Goal: Task Accomplishment & Management: Manage account settings

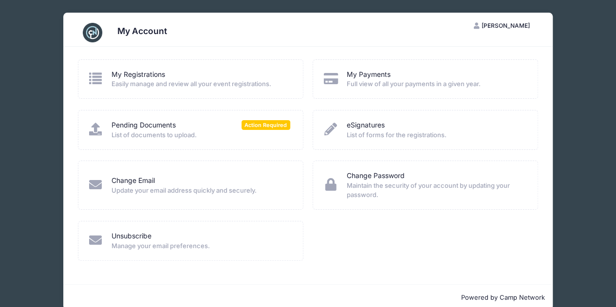
click at [214, 77] on div "My Registrations" at bounding box center [200, 75] width 179 height 10
click at [115, 77] on link "My Registrations" at bounding box center [138, 75] width 54 height 10
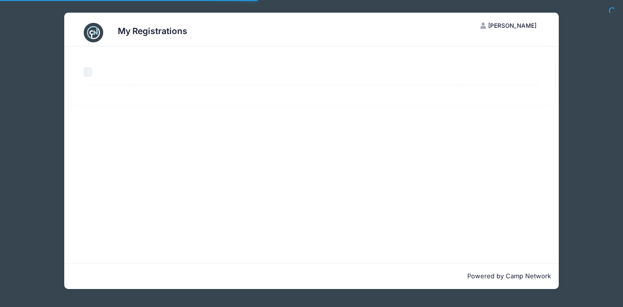
select select "50"
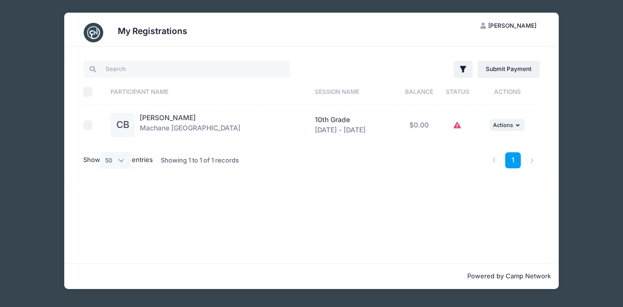
click at [422, 127] on td "$0.00" at bounding box center [419, 125] width 42 height 40
drag, startPoint x: 468, startPoint y: 126, endPoint x: 459, endPoint y: 125, distance: 9.3
click at [459, 125] on td at bounding box center [458, 125] width 34 height 40
click at [459, 125] on button at bounding box center [458, 125] width 8 height 21
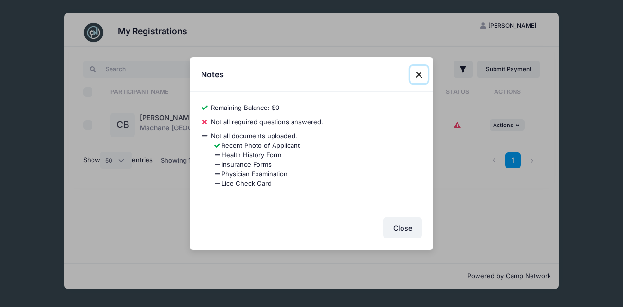
click at [417, 75] on button "Close" at bounding box center [419, 75] width 18 height 18
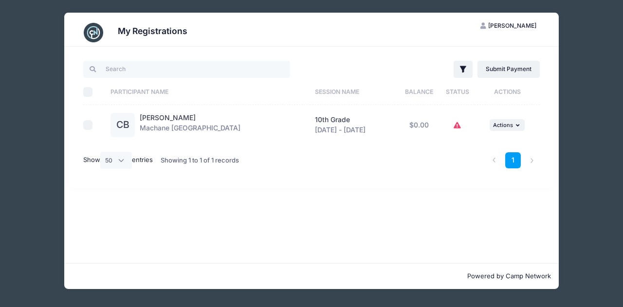
click at [584, 151] on div "My Registrations CB Chavlee Bochner My Account Logout Filter Filter Options Sho…" at bounding box center [312, 151] width 594 height 302
click at [18, 66] on div "My Registrations CB Chavlee Bochner My Account Logout Filter Filter Options Sho…" at bounding box center [312, 151] width 594 height 302
click at [595, 167] on div "My Registrations CB Chavlee Bochner My Account Logout Filter Filter Options Sho…" at bounding box center [312, 151] width 594 height 302
click at [467, 73] on icon "button" at bounding box center [464, 70] width 10 height 10
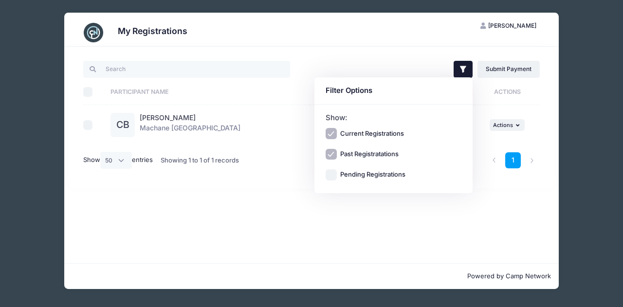
click at [222, 226] on div "Filter Filter Options Show: Current Registrations Past Registratations Pending …" at bounding box center [311, 155] width 495 height 217
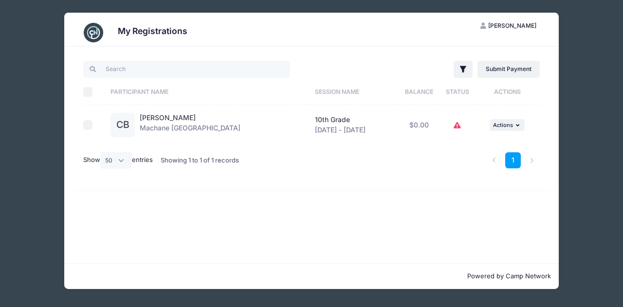
click at [99, 36] on img at bounding box center [93, 32] width 19 height 19
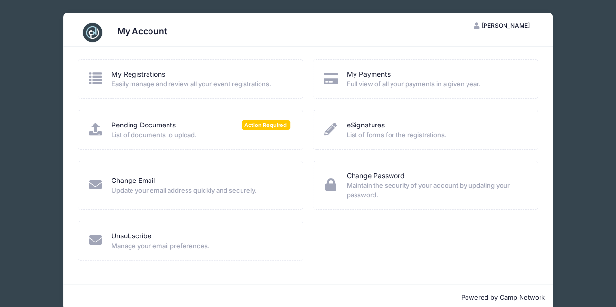
click at [219, 121] on div "Pending Documents Action Required" at bounding box center [200, 125] width 179 height 10
click at [252, 123] on span "Action Required" at bounding box center [265, 124] width 49 height 9
click at [205, 134] on span "List of documents to upload." at bounding box center [200, 135] width 179 height 10
click at [128, 127] on link "Pending Documents" at bounding box center [143, 125] width 64 height 10
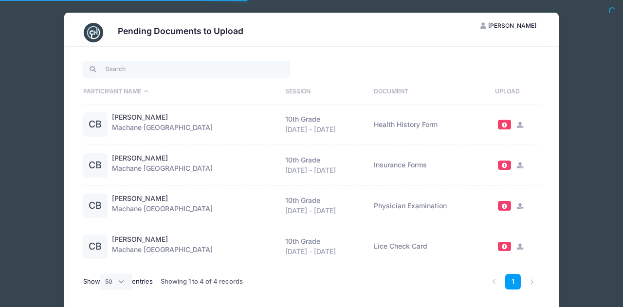
select select "50"
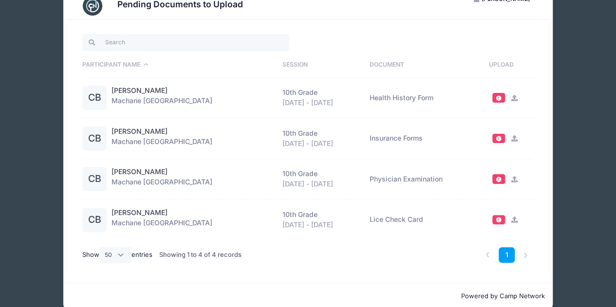
scroll to position [26, 0]
click at [215, 107] on div "Chavlee Bochner Machane Racket Lake 10th Grade Aug 14 - Aug 28, 2025 Health His…" at bounding box center [191, 99] width 161 height 24
click at [158, 92] on link "[PERSON_NAME]" at bounding box center [139, 92] width 56 height 10
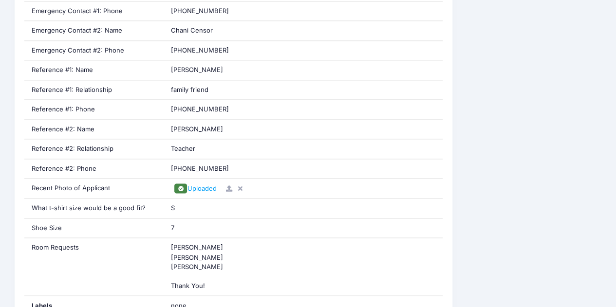
scroll to position [669, 0]
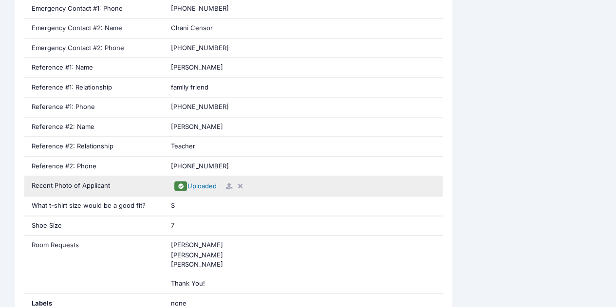
click at [204, 183] on span "Uploaded" at bounding box center [201, 186] width 29 height 8
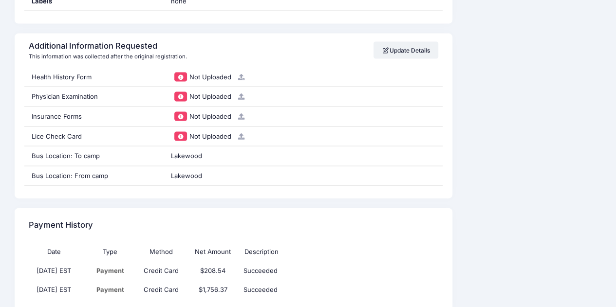
scroll to position [971, 0]
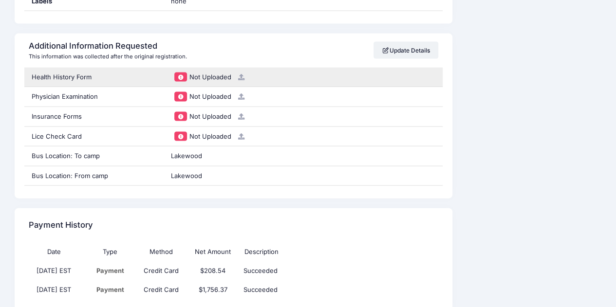
click at [215, 73] on span "Not Uploaded" at bounding box center [210, 77] width 42 height 8
click at [62, 77] on div "Health History Form" at bounding box center [94, 77] width 140 height 19
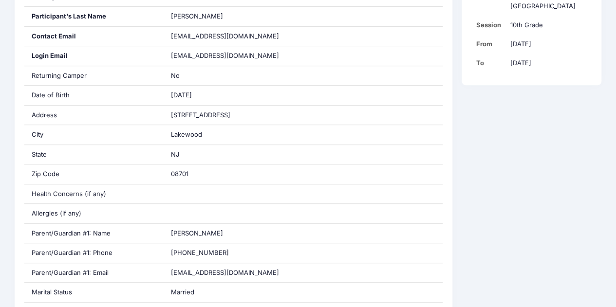
scroll to position [0, 0]
